Goal: Information Seeking & Learning: Learn about a topic

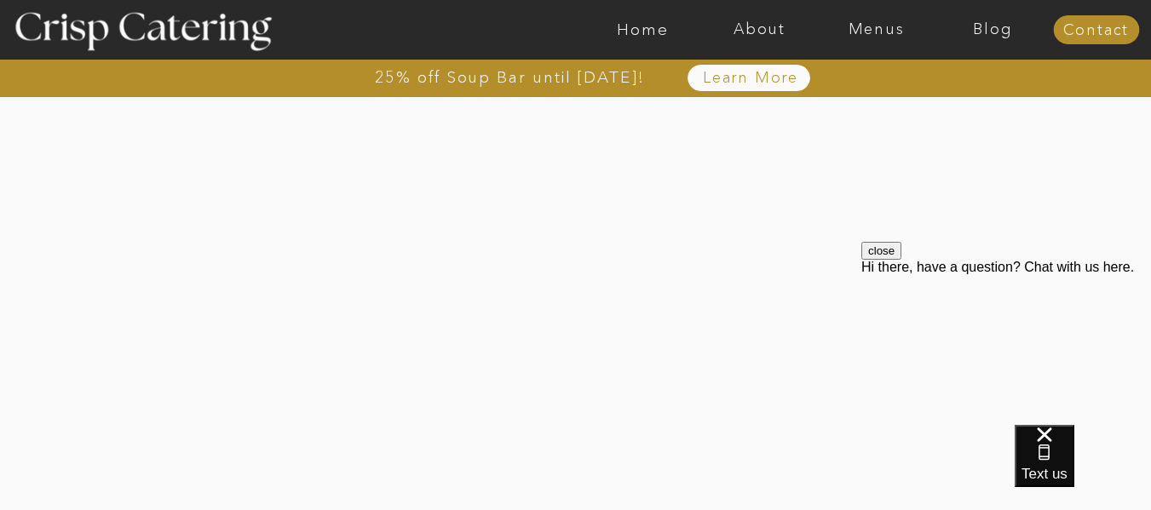
scroll to position [3584, 0]
click at [920, 260] on div at bounding box center [1007, 260] width 290 height 0
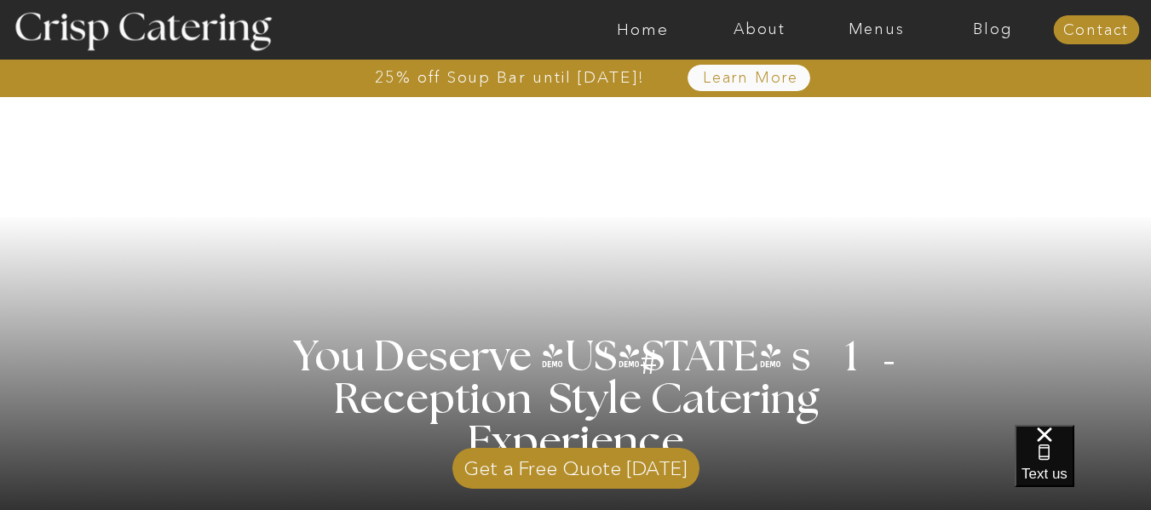
scroll to position [220, 0]
click at [629, 465] on p "Get a Free Quote Today" at bounding box center [576, 463] width 247 height 49
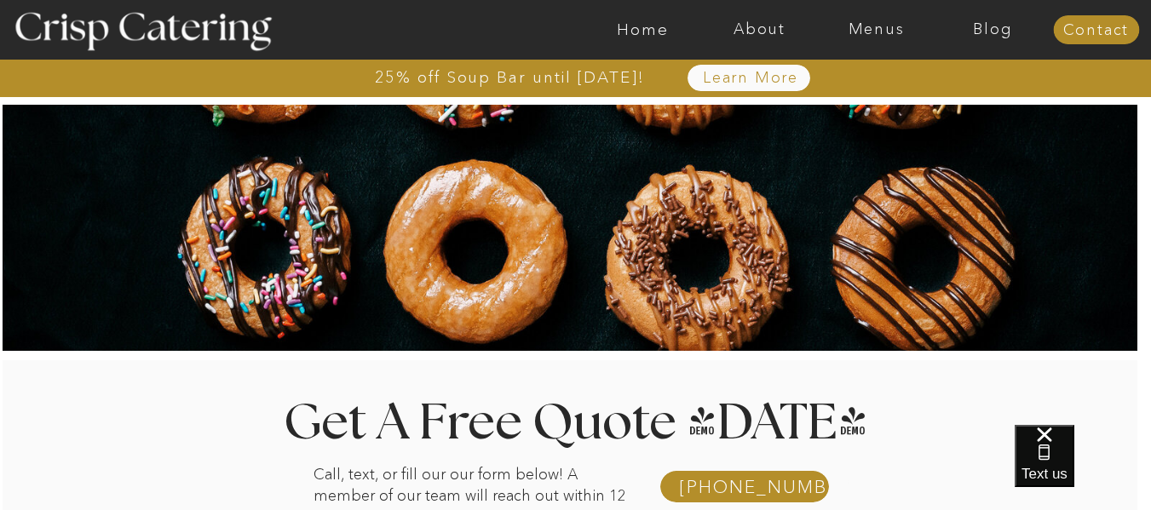
scroll to position [1, 0]
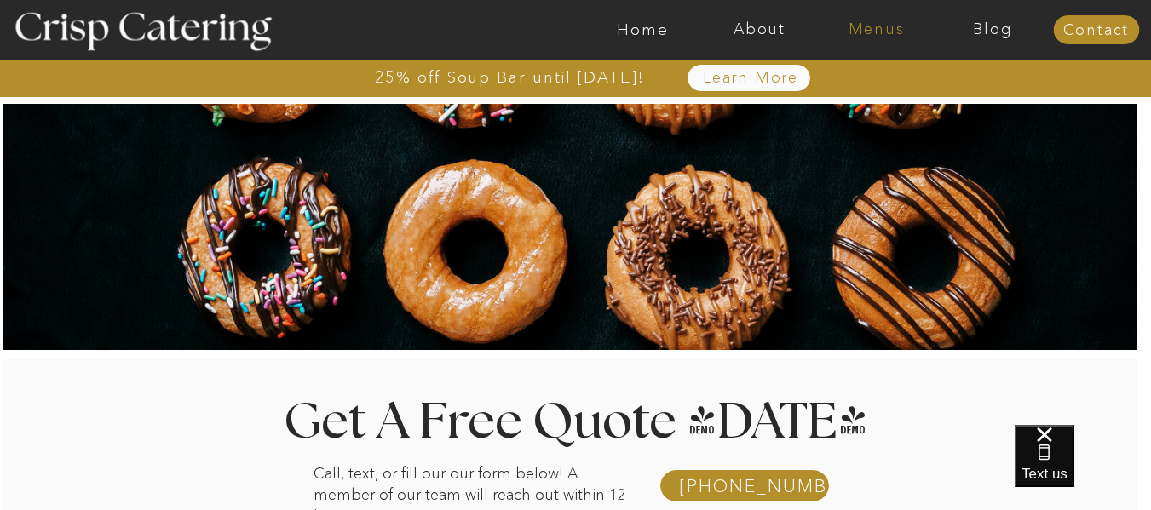
click at [862, 25] on nav "Menus" at bounding box center [876, 29] width 117 height 17
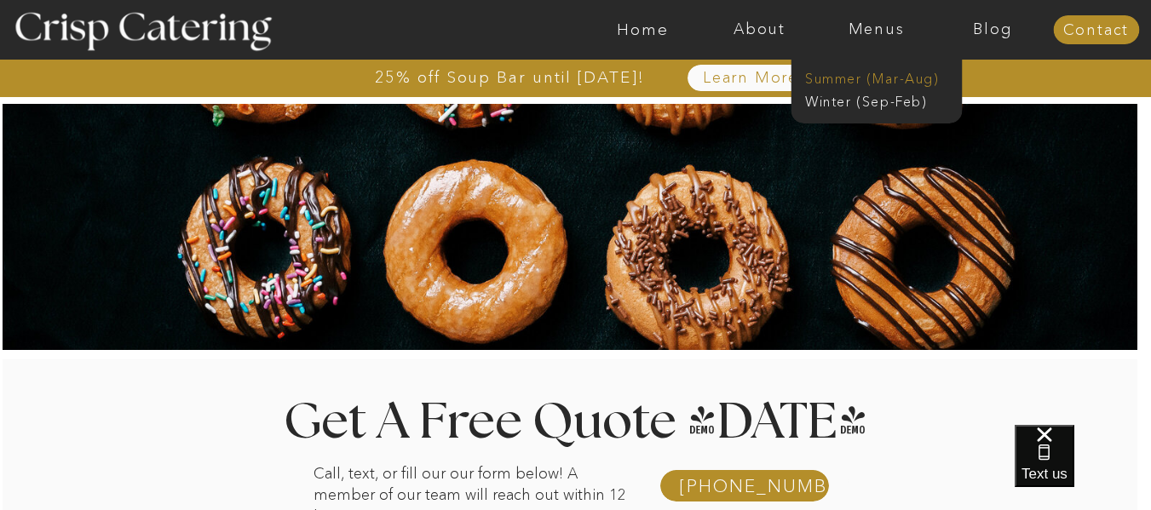
click at [866, 72] on nav "Summer (Mar-Aug)" at bounding box center [881, 77] width 153 height 16
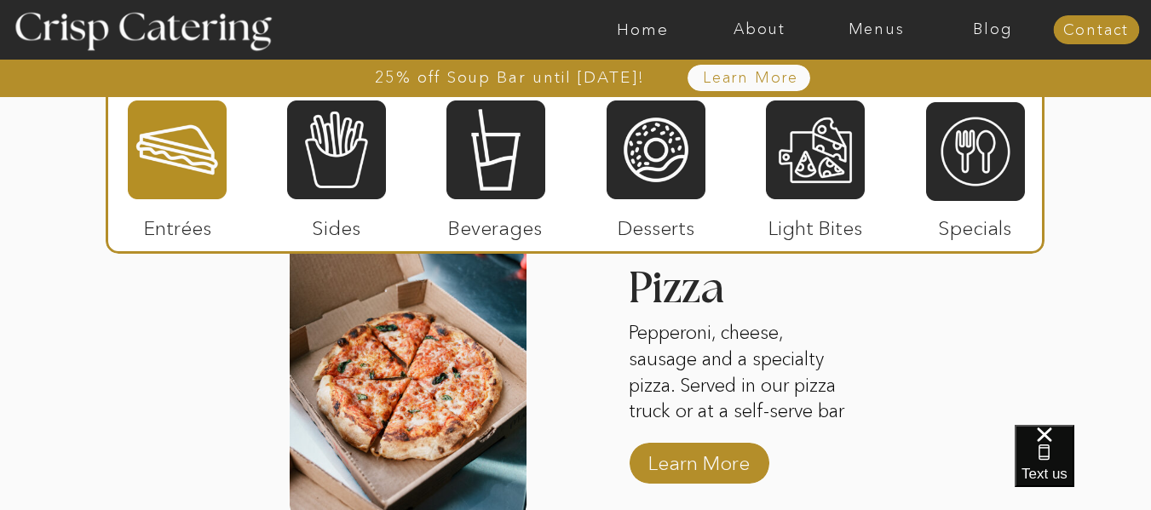
scroll to position [2395, 0]
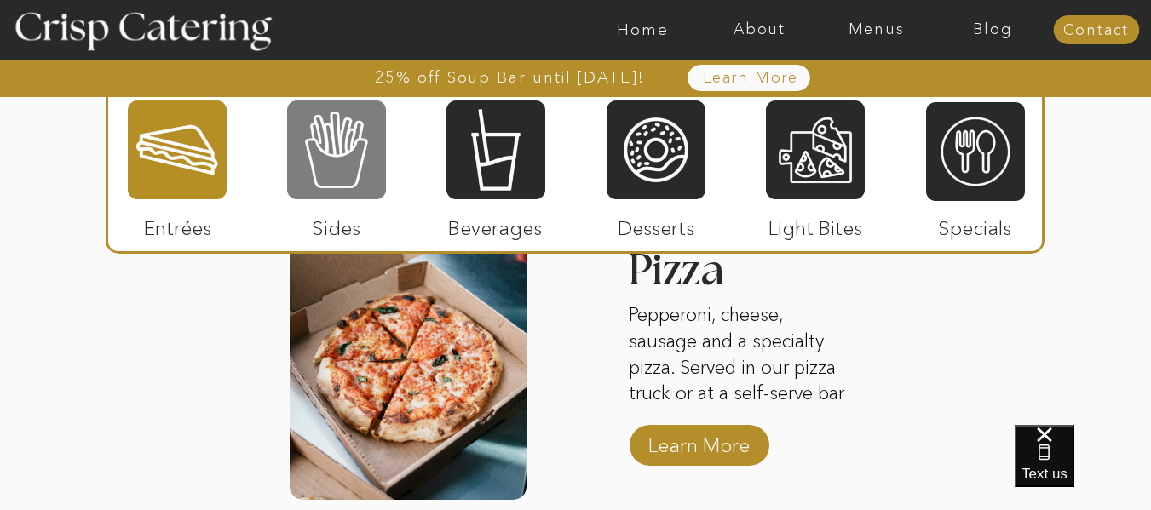
click at [328, 144] on div at bounding box center [336, 150] width 99 height 102
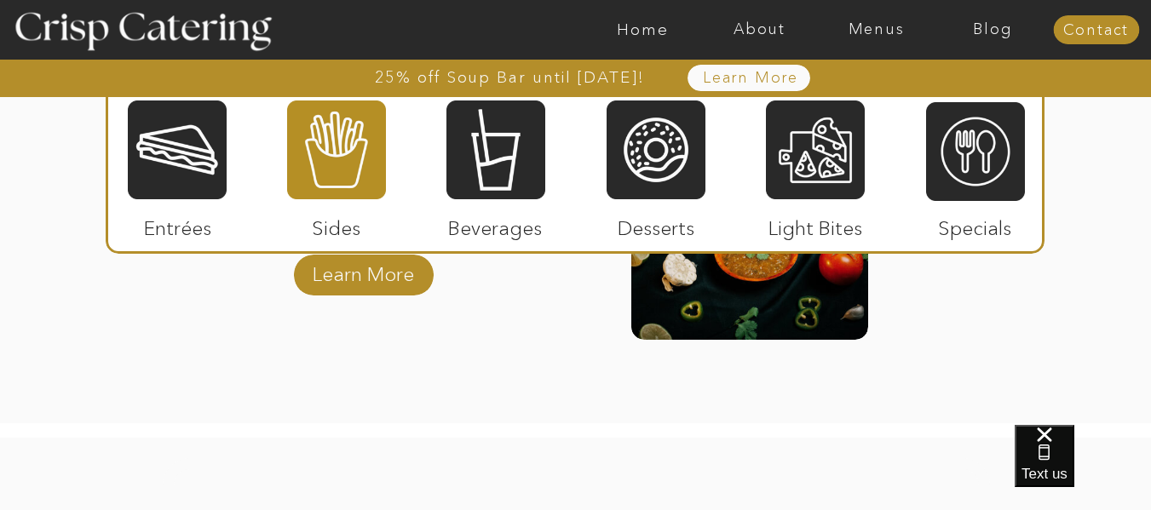
scroll to position [2576, 0]
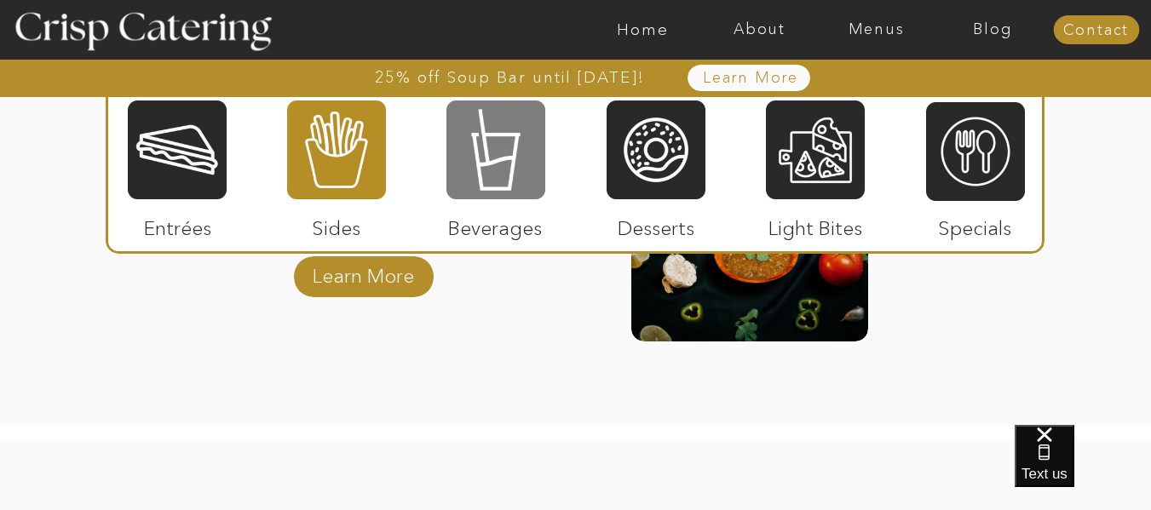
click at [540, 119] on div at bounding box center [496, 150] width 99 height 102
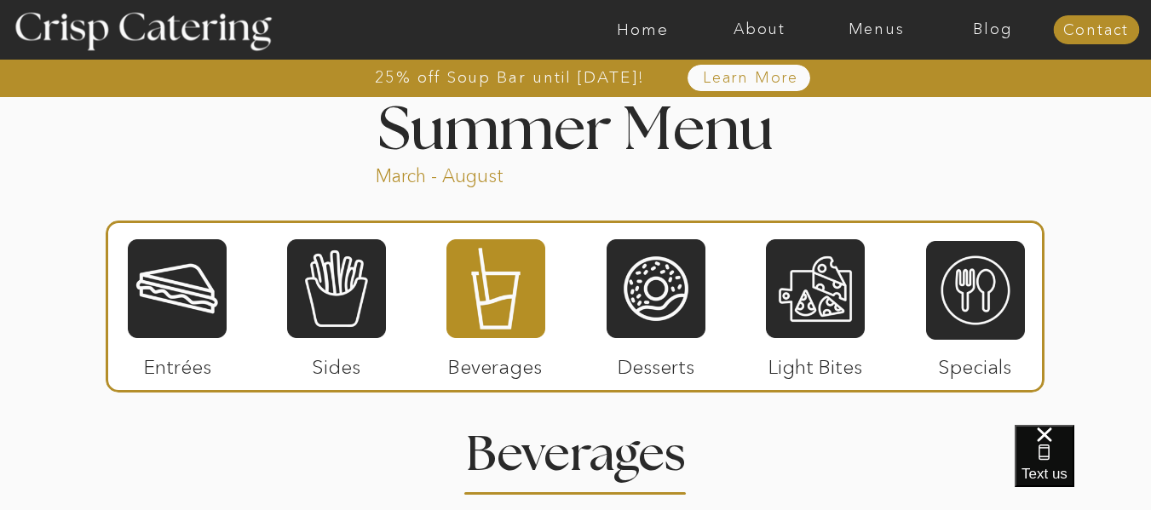
scroll to position [1423, 0]
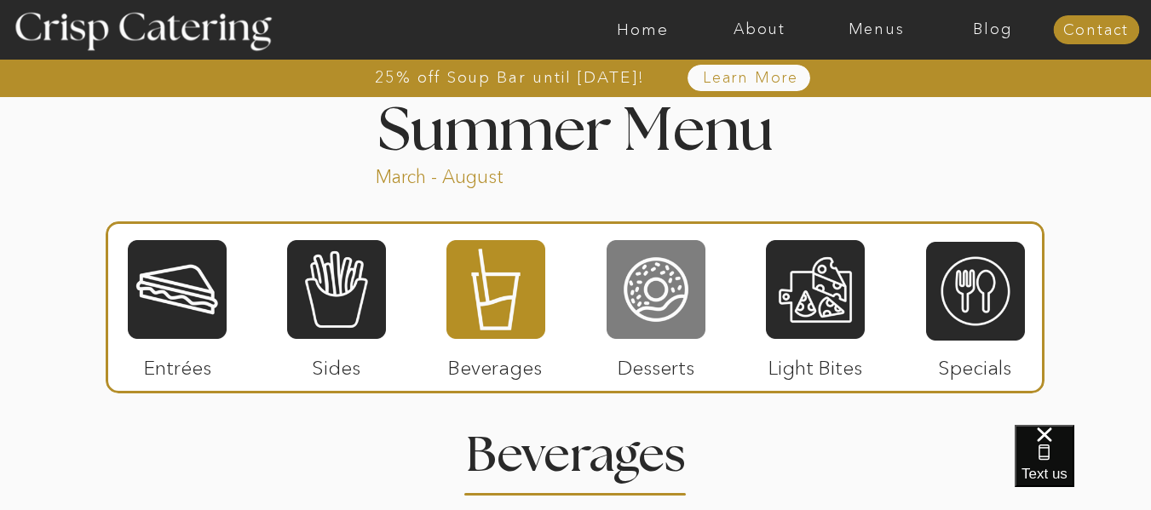
click at [648, 329] on div at bounding box center [656, 290] width 99 height 102
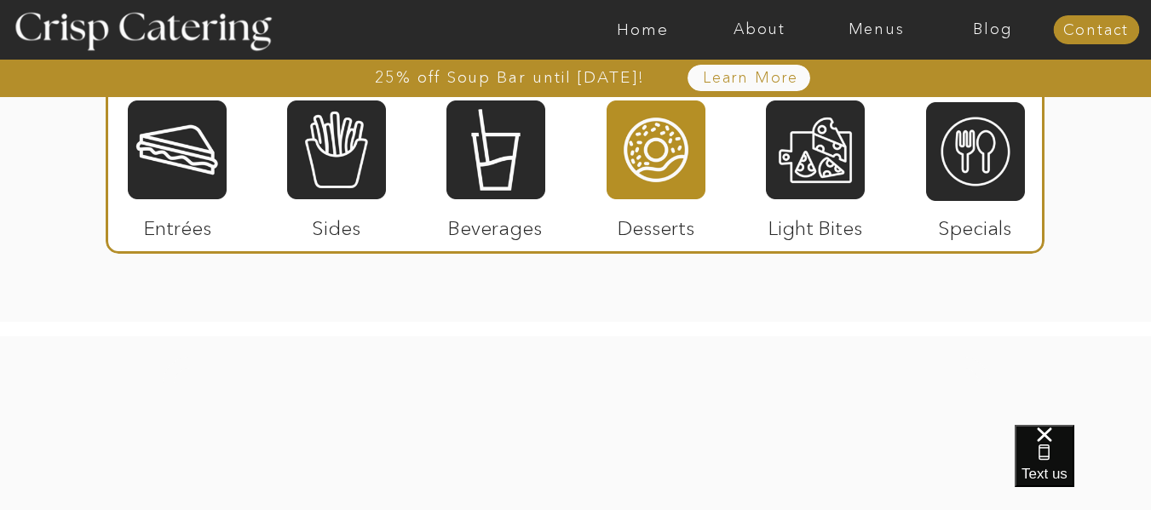
scroll to position [2707, 0]
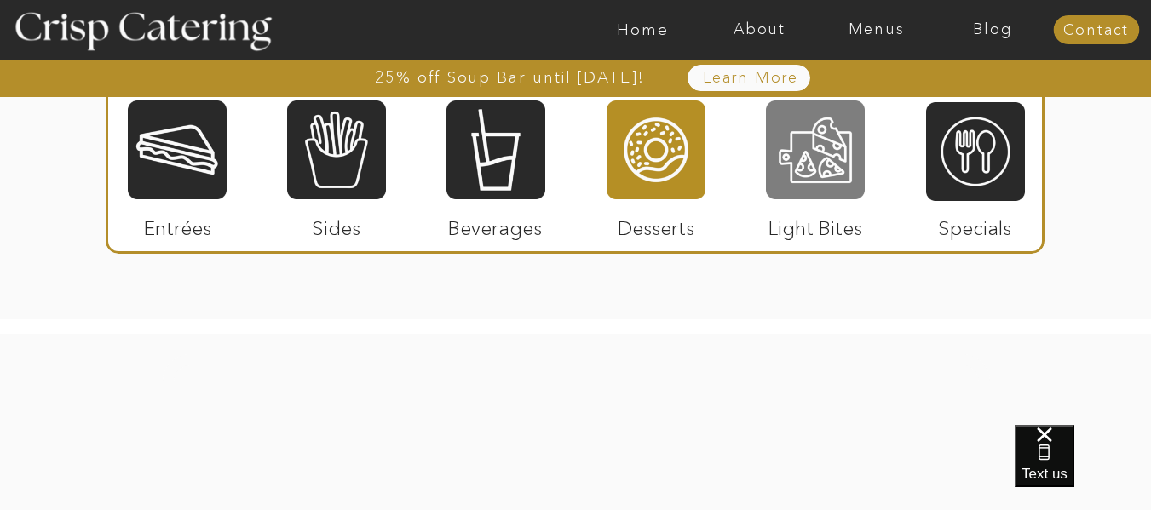
click at [839, 187] on div at bounding box center [815, 150] width 99 height 102
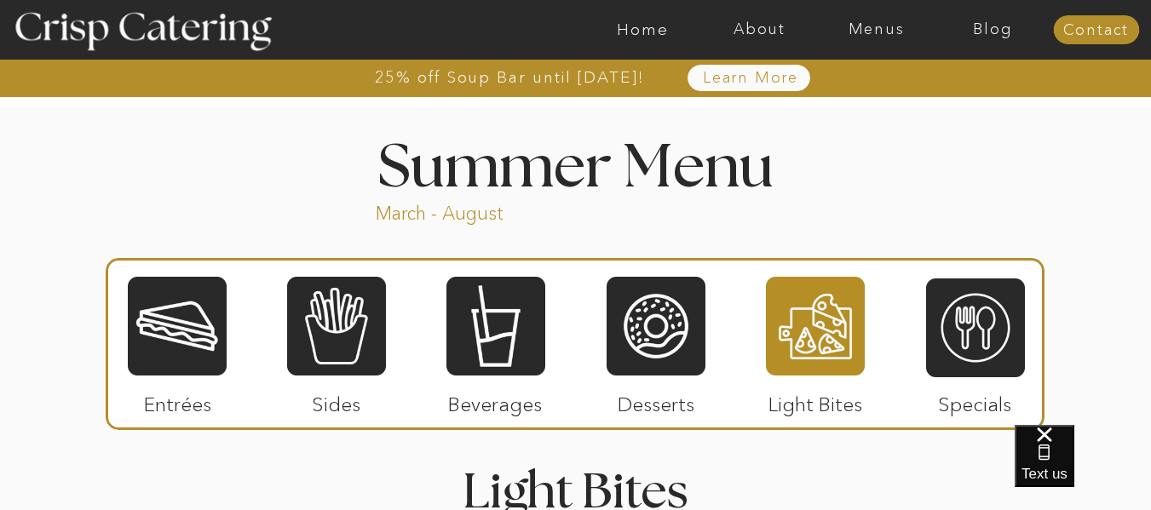
scroll to position [1381, 0]
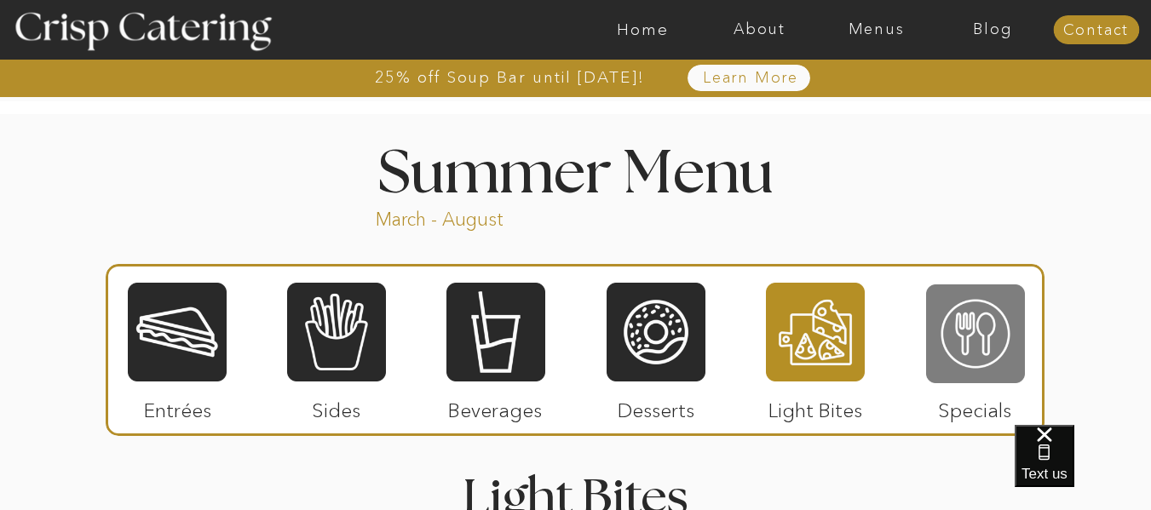
click at [986, 328] on div at bounding box center [975, 334] width 99 height 102
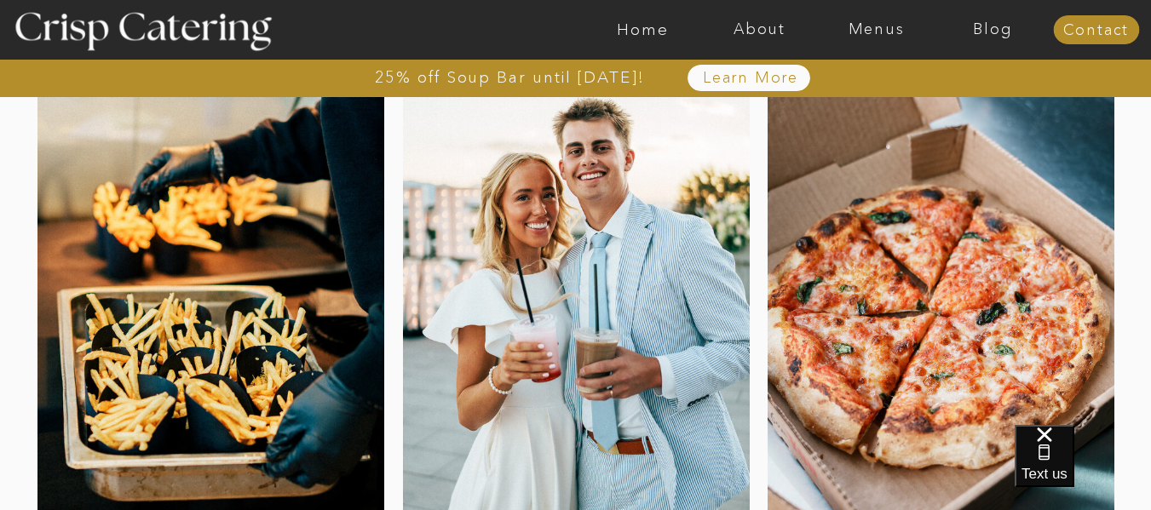
scroll to position [238, 0]
